Goal: Check status

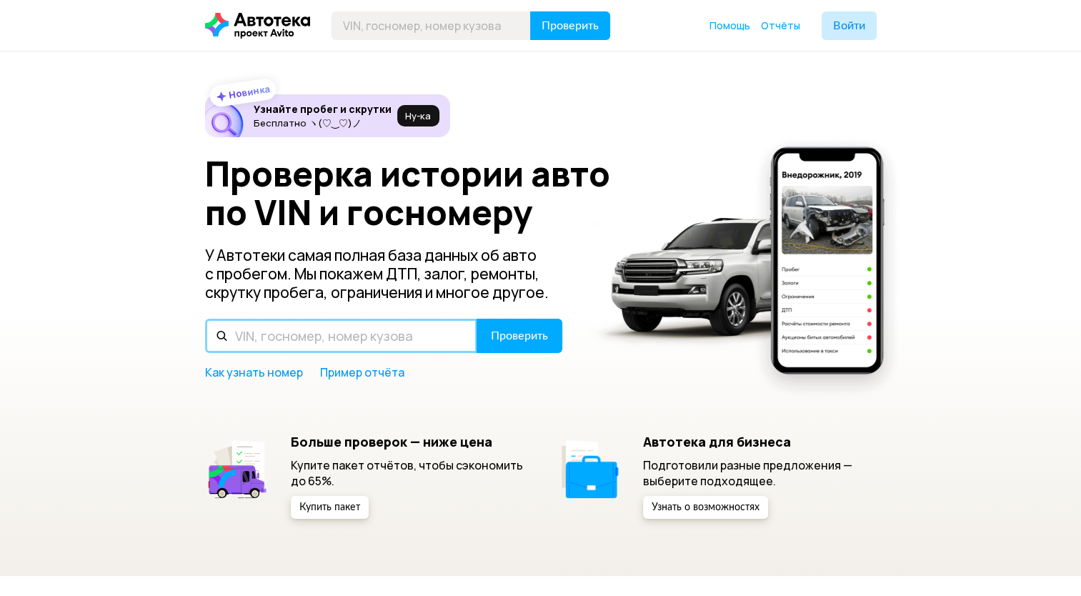
click at [283, 339] on input "text" at bounding box center [341, 336] width 272 height 34
paste input "КОД МОДЕЛИ TYP CX2"
type input "КОД МОДЕЛИ TYP CX2"
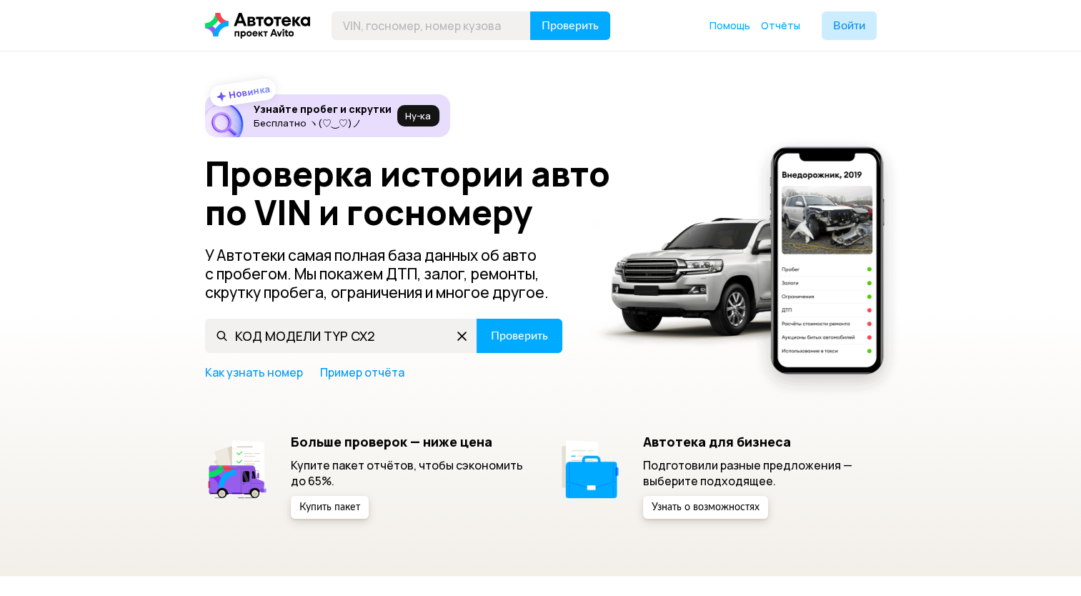
click at [461, 335] on icon at bounding box center [462, 335] width 23 height 23
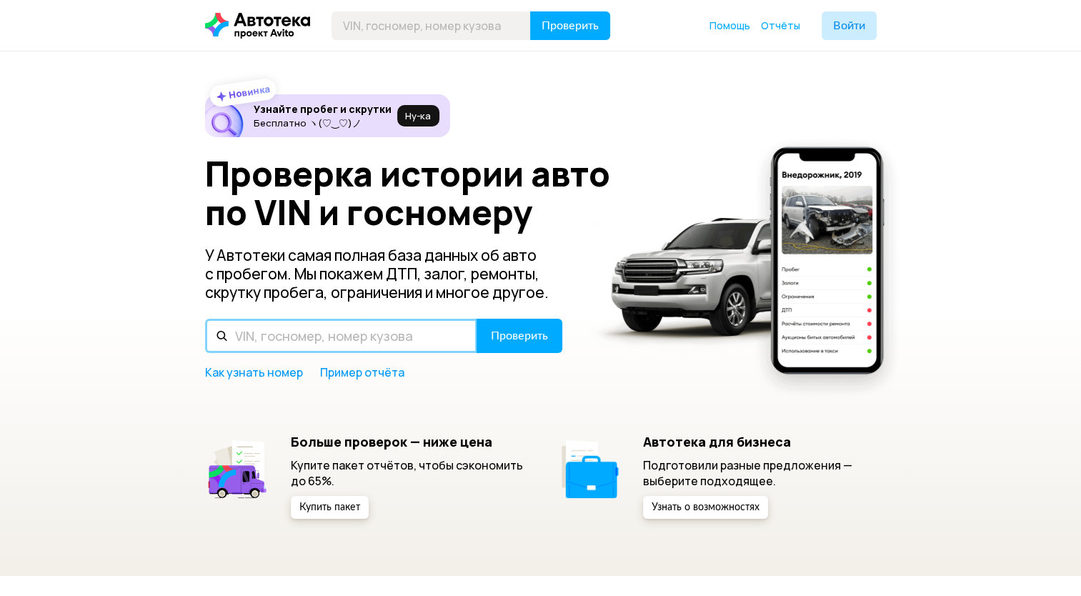
paste input "VIN [US_VEHICLE_IDENTIFICATION_NUMBER]"
click at [261, 333] on input "VIN [US_VEHICLE_IDENTIFICATION_NUMBER]" at bounding box center [341, 336] width 272 height 34
drag, startPoint x: 371, startPoint y: 334, endPoint x: 234, endPoint y: 325, distance: 136.8
click at [234, 325] on input "[US_VEHICLE_IDENTIFICATION_NUMBER]" at bounding box center [341, 336] width 272 height 34
type input "[US_VEHICLE_IDENTIFICATION_NUMBER]"
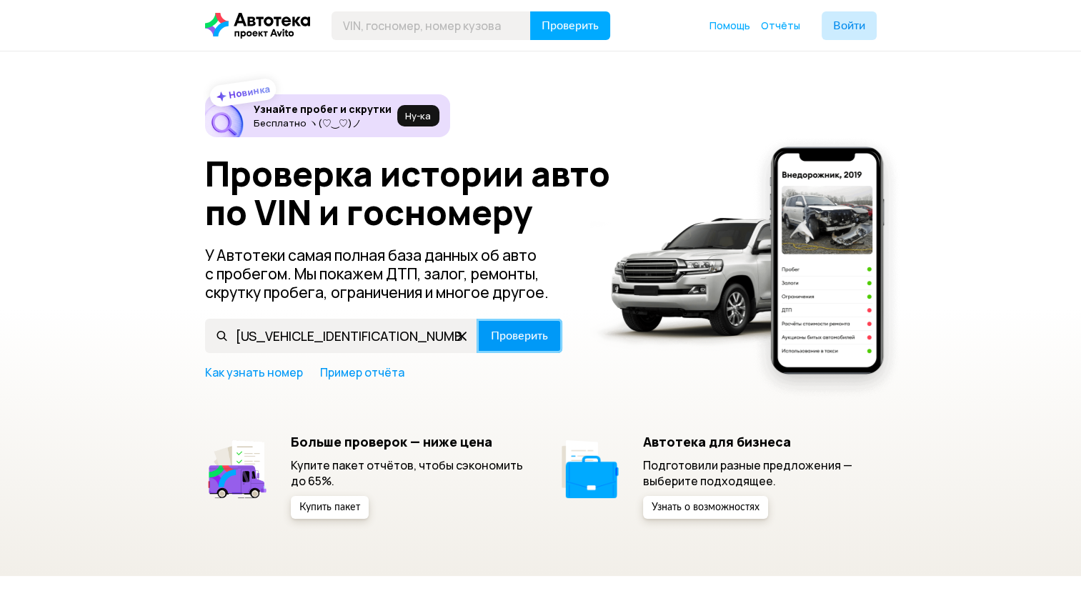
click at [515, 341] on span "Проверить" at bounding box center [519, 335] width 57 height 11
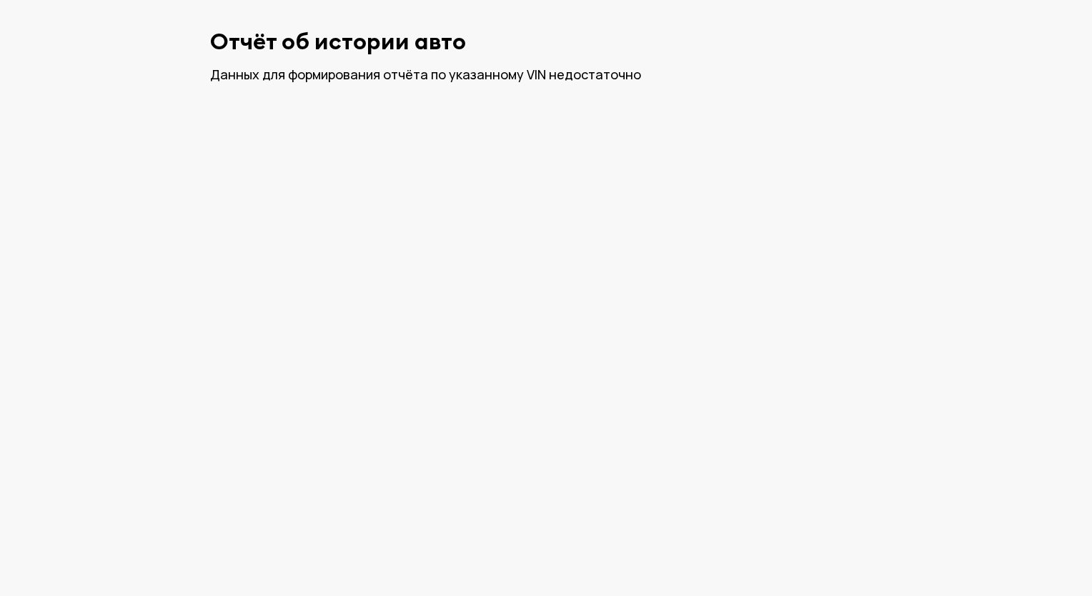
click at [612, 112] on html "Отчёт об истории авто Данных для формирования отчёта по указанному VIN недостат…" at bounding box center [546, 56] width 1092 height 112
